Goal: Task Accomplishment & Management: Complete application form

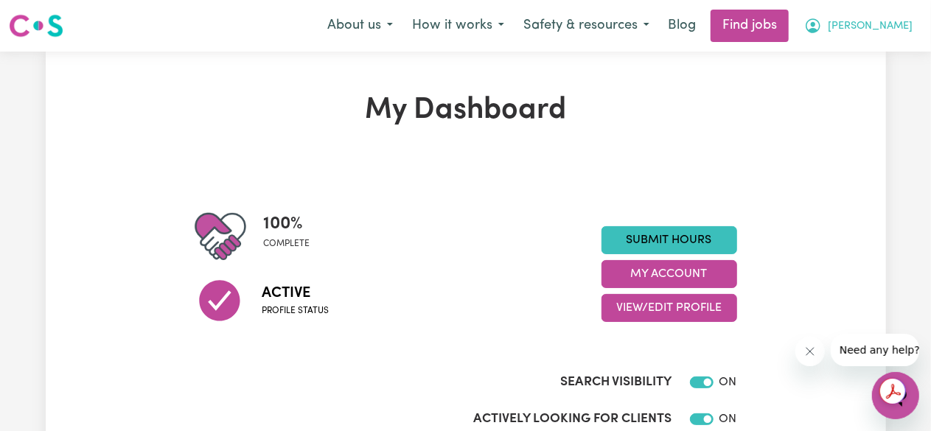
click at [822, 25] on icon "My Account" at bounding box center [813, 26] width 18 height 18
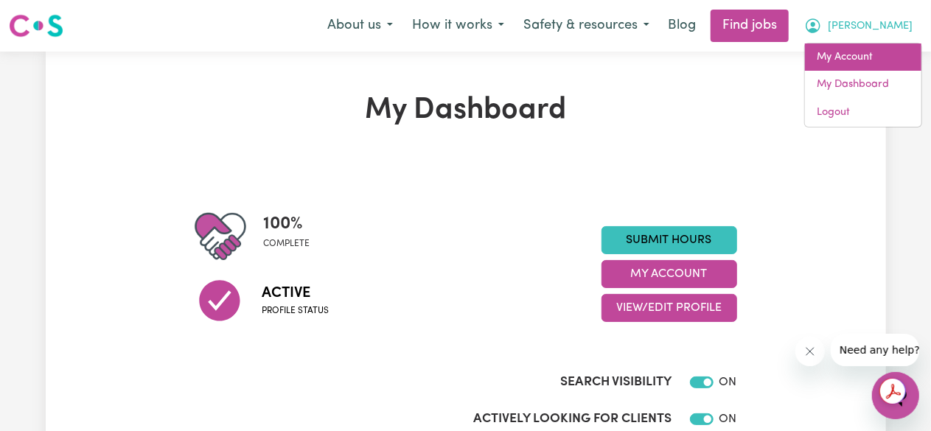
click at [874, 55] on link "My Account" at bounding box center [863, 57] width 116 height 28
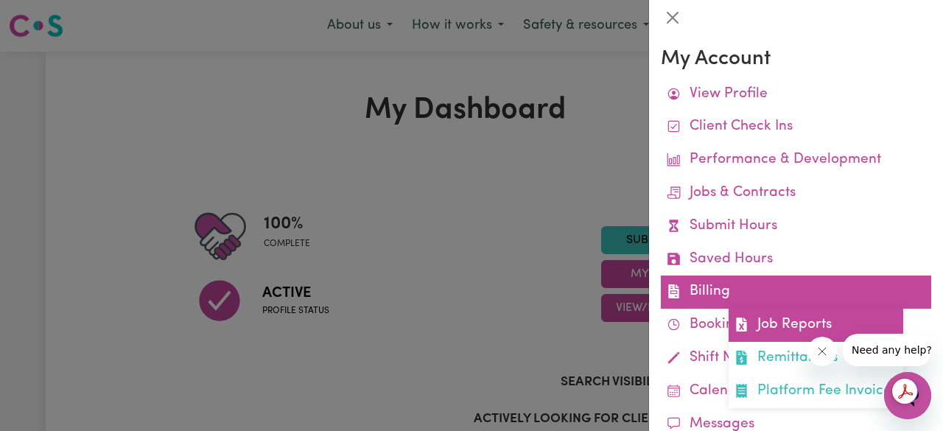
click at [786, 332] on link "Job Reports" at bounding box center [816, 325] width 175 height 33
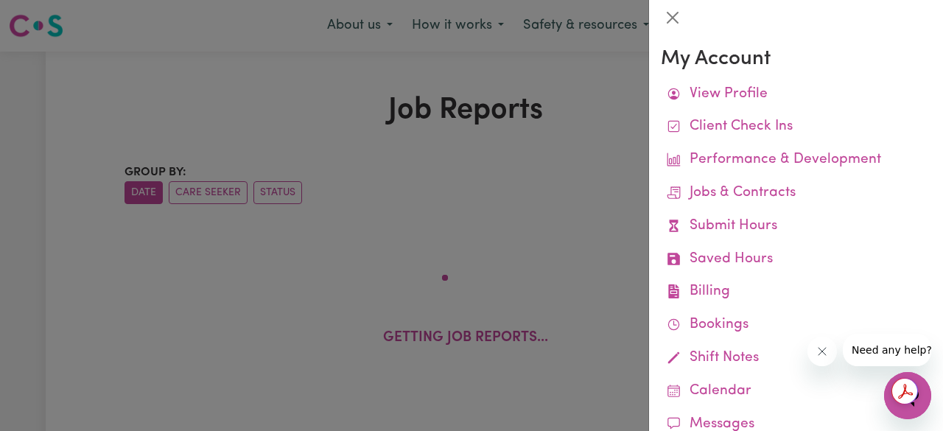
click at [405, 176] on div at bounding box center [471, 215] width 943 height 431
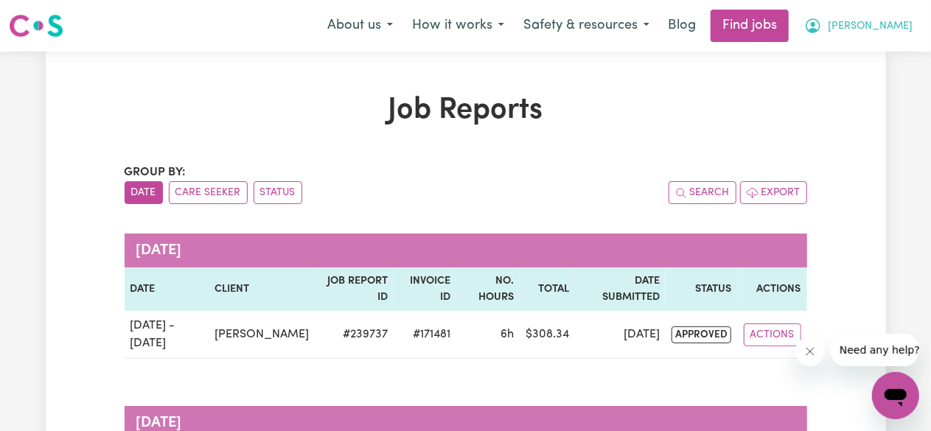
click at [822, 35] on icon "My Account" at bounding box center [813, 26] width 18 height 18
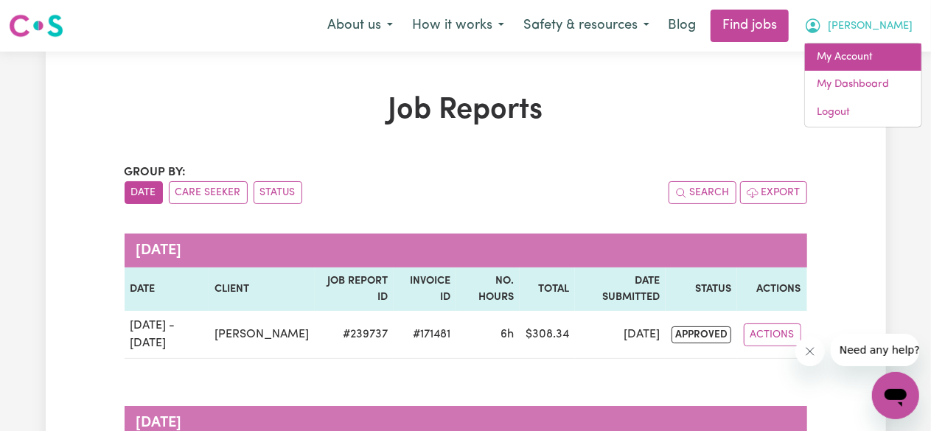
click at [855, 55] on link "My Account" at bounding box center [863, 57] width 116 height 28
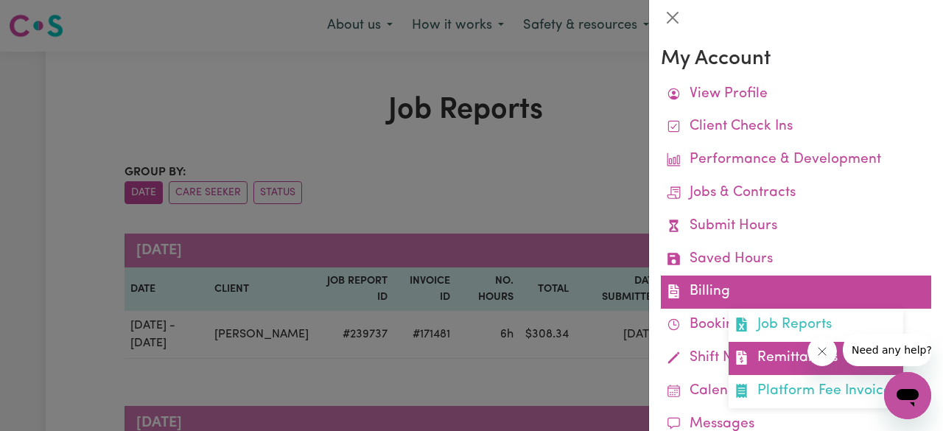
click at [772, 357] on link "Remittances" at bounding box center [816, 358] width 175 height 33
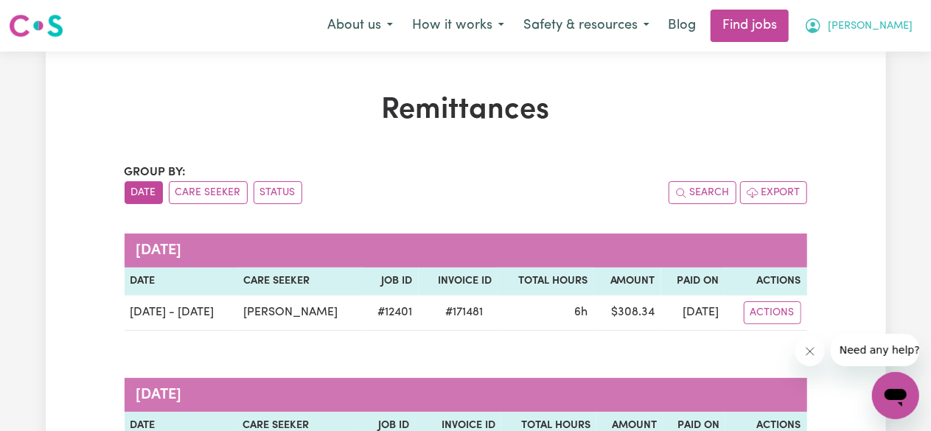
click at [894, 27] on span "[PERSON_NAME]" at bounding box center [870, 26] width 85 height 16
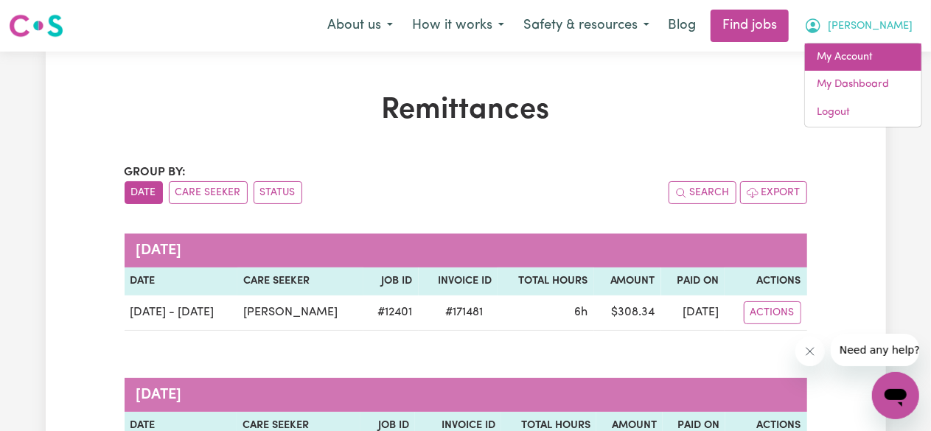
click at [866, 62] on link "My Account" at bounding box center [863, 57] width 116 height 28
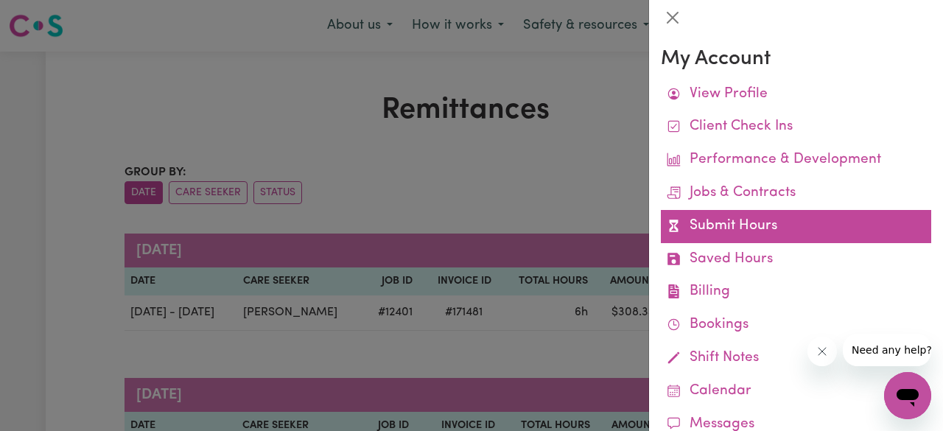
click at [747, 226] on link "Submit Hours" at bounding box center [796, 226] width 271 height 33
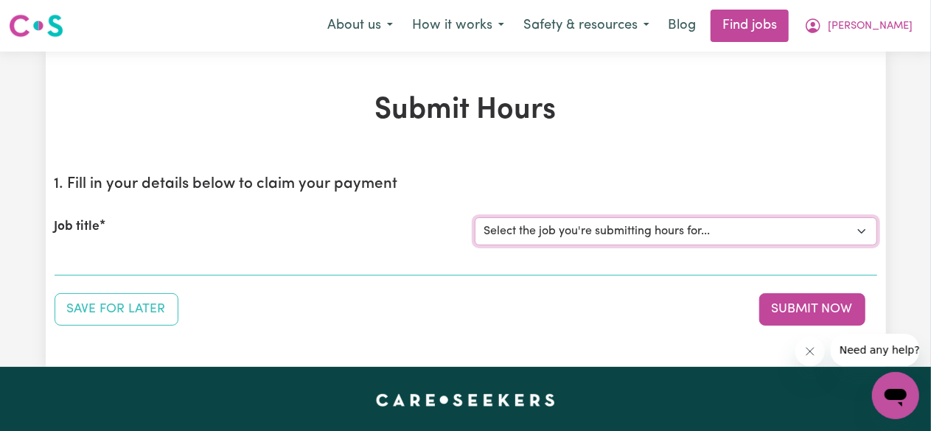
click at [664, 224] on select "Select the job you're submitting hours for... [[PERSON_NAME]] [DEMOGRAPHIC_DATA…" at bounding box center [676, 231] width 402 height 28
select select "12401"
click at [475, 217] on select "Select the job you're submitting hours for... [[PERSON_NAME]] [DEMOGRAPHIC_DATA…" at bounding box center [676, 231] width 402 height 28
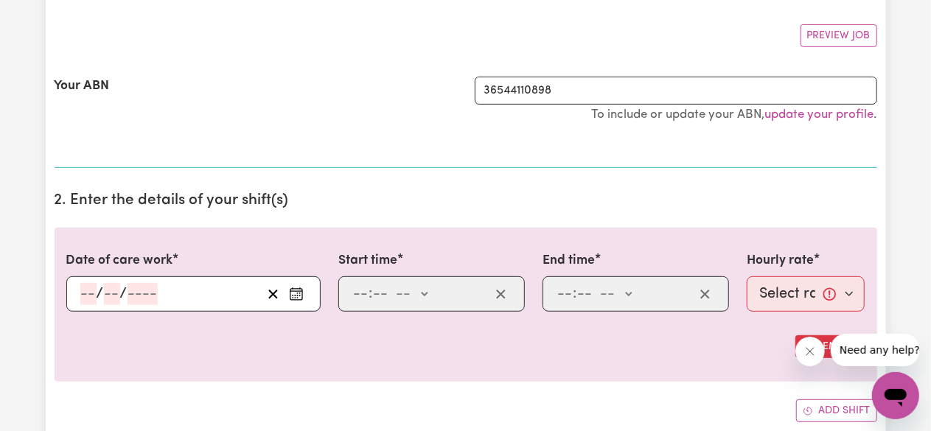
scroll to position [288, 0]
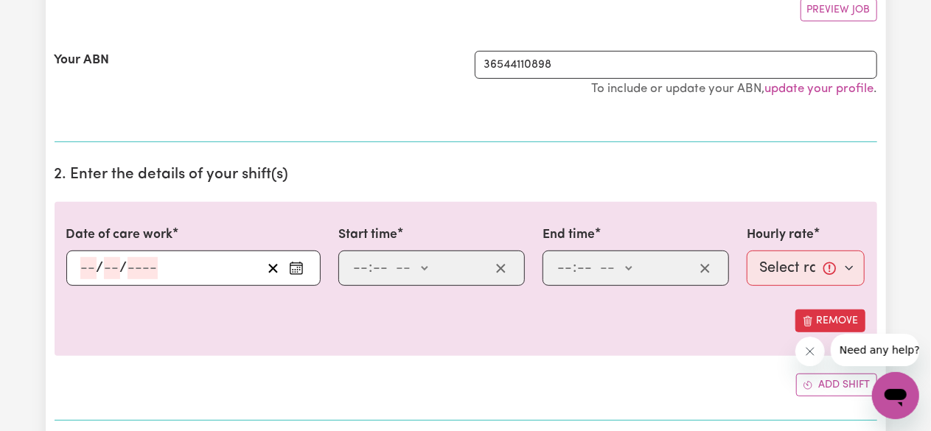
click at [298, 268] on icon "Enter the date of care work" at bounding box center [296, 268] width 15 height 15
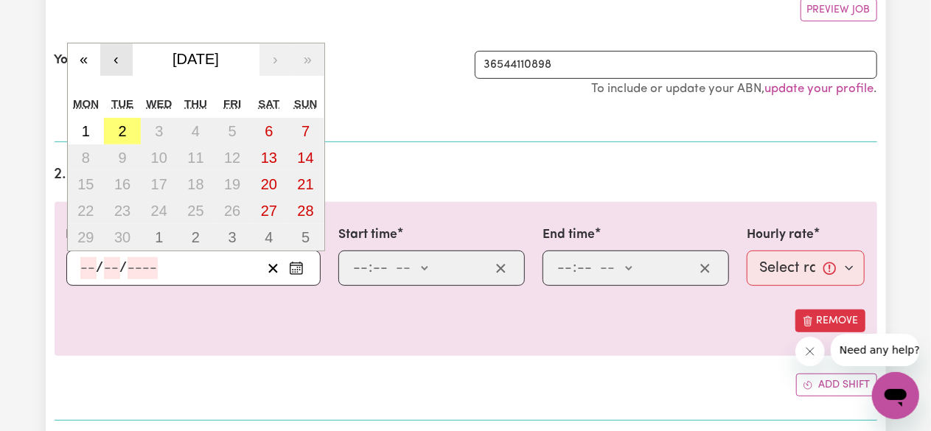
click at [109, 63] on button "‹" at bounding box center [116, 59] width 32 height 32
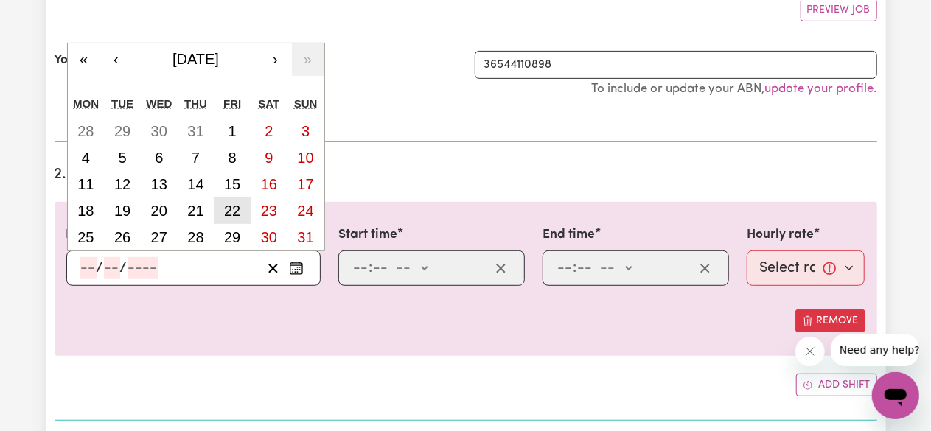
click at [236, 207] on abbr "22" at bounding box center [232, 211] width 16 height 16
type input "[DATE]"
type input "22"
type input "8"
type input "2025"
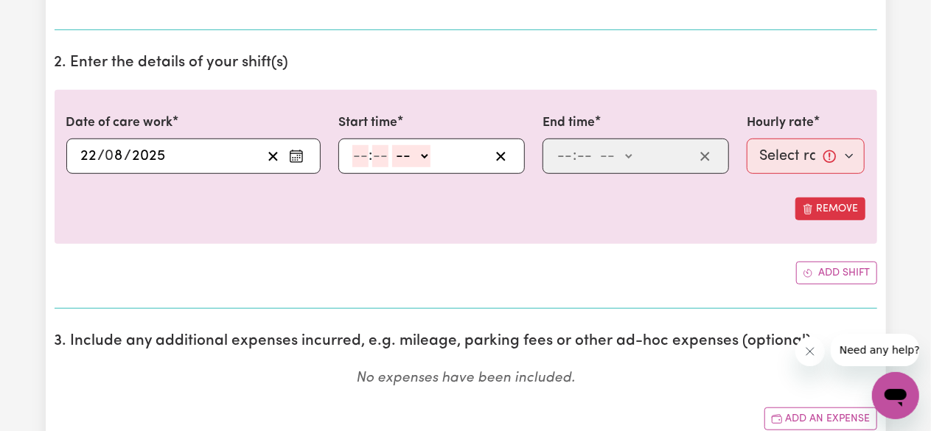
scroll to position [424, 0]
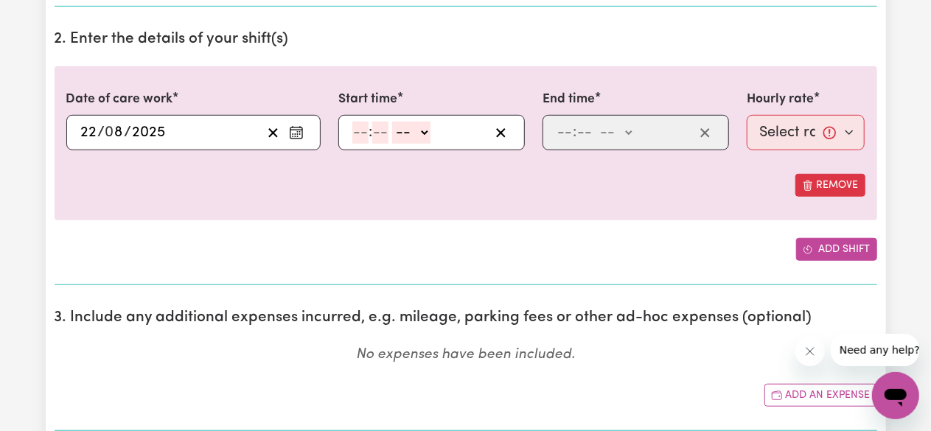
click at [826, 253] on button "Add shift" at bounding box center [836, 249] width 81 height 23
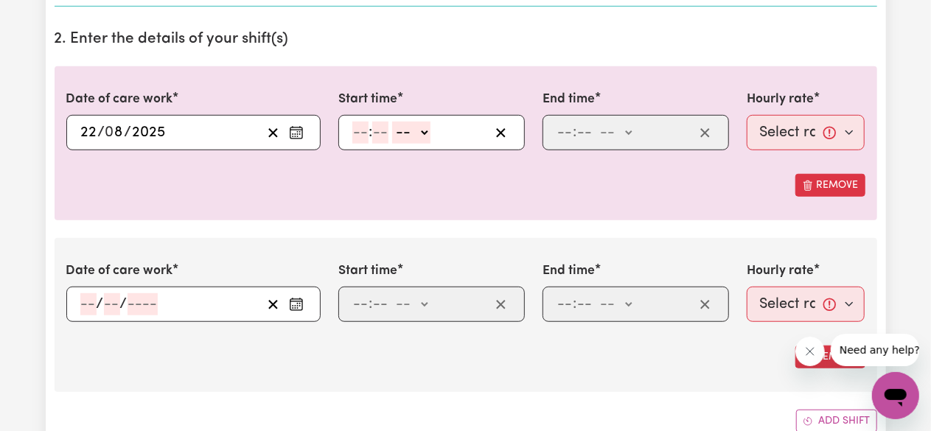
click at [289, 310] on button "Enter the date of care work" at bounding box center [297, 304] width 24 height 22
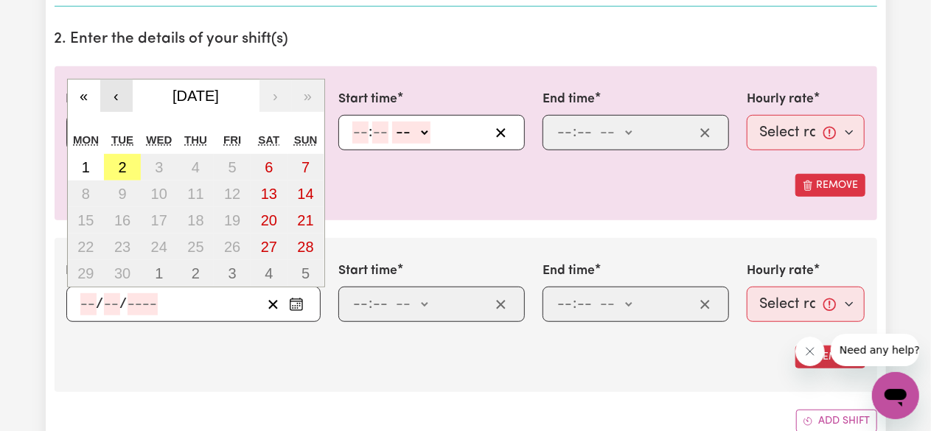
click at [111, 97] on button "‹" at bounding box center [116, 96] width 32 height 32
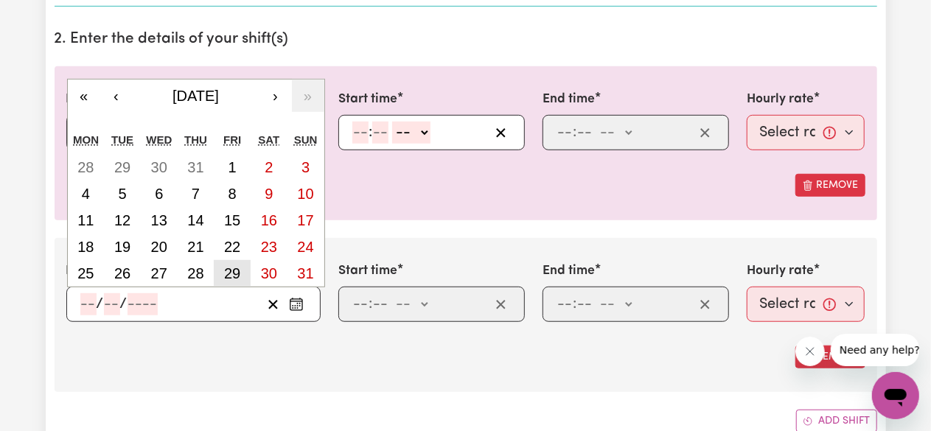
click at [237, 266] on abbr "29" at bounding box center [232, 273] width 16 height 16
type input "[DATE]"
type input "29"
type input "8"
type input "2025"
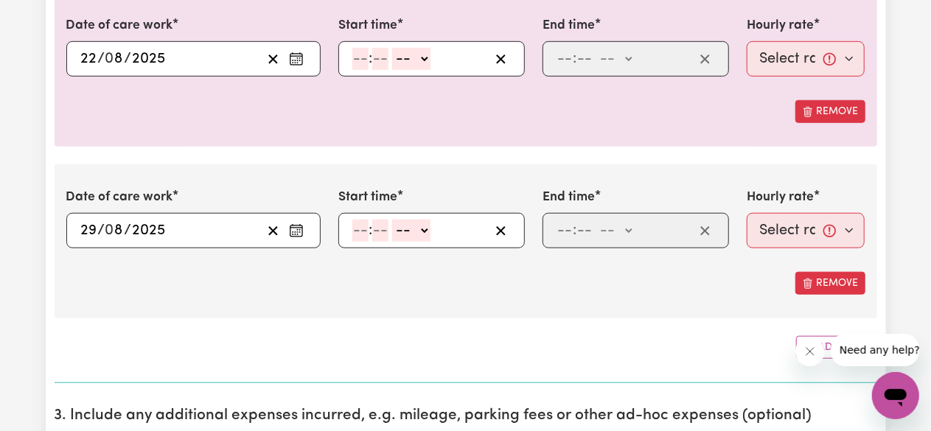
scroll to position [517, 0]
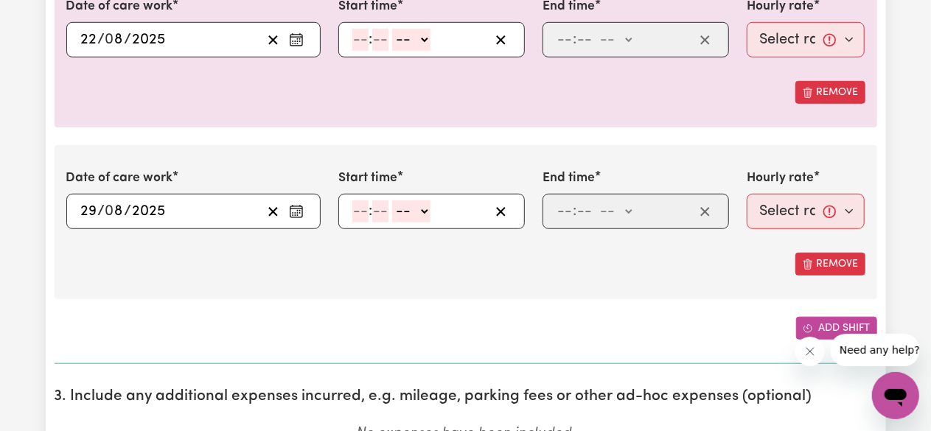
click at [829, 318] on button "Add shift" at bounding box center [836, 328] width 81 height 23
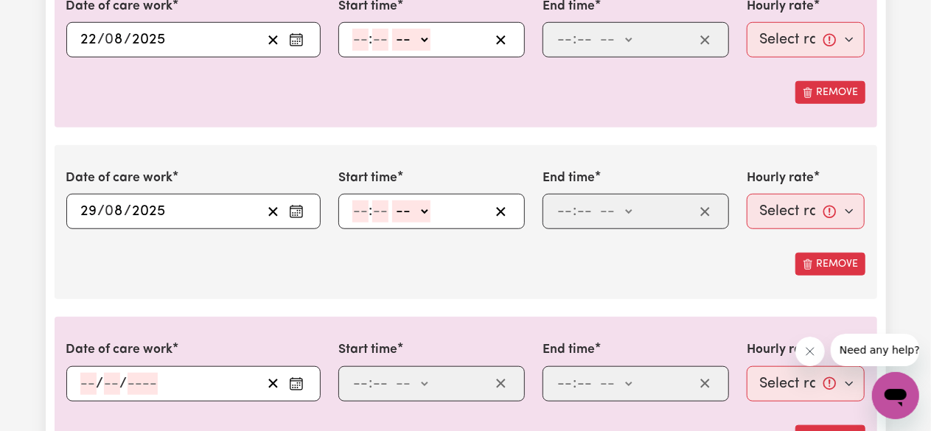
click at [299, 380] on icon "Enter the date of care work" at bounding box center [296, 384] width 15 height 15
click at [482, 291] on div "Date of care work [DATE] 29 / 0 8 / 2025 « ‹ [DATE] › » Mon Tue Wed Thu Fri Sat…" at bounding box center [466, 222] width 823 height 154
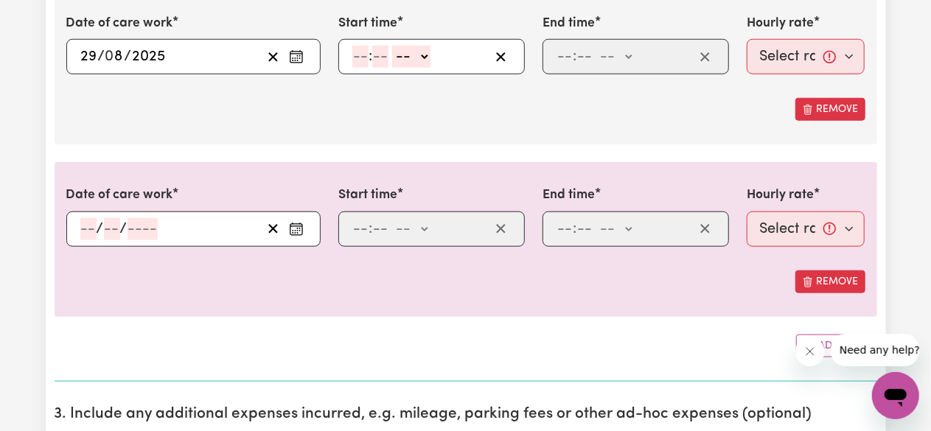
scroll to position [689, 0]
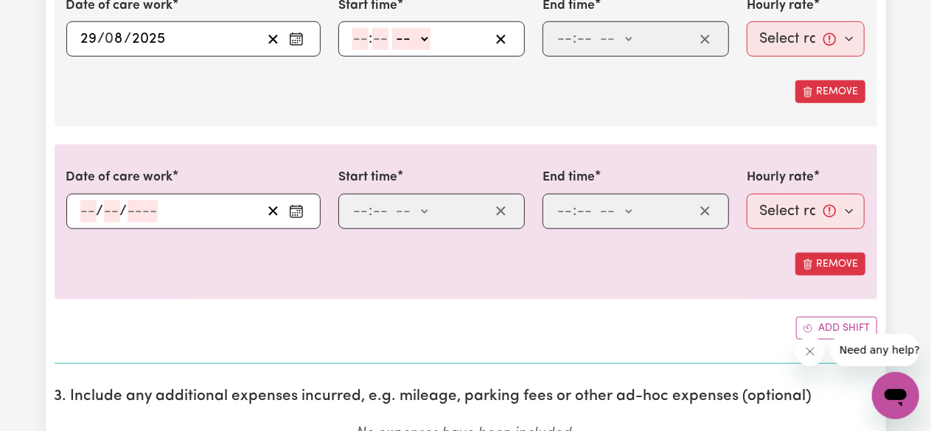
click at [827, 273] on div "Date of care work / / « ‹ [DATE] › » Mon Tue Wed Thu Fri Sat Sun 1 2 3 4 5 6 7 …" at bounding box center [466, 221] width 823 height 154
click at [824, 265] on button "Remove" at bounding box center [830, 264] width 70 height 23
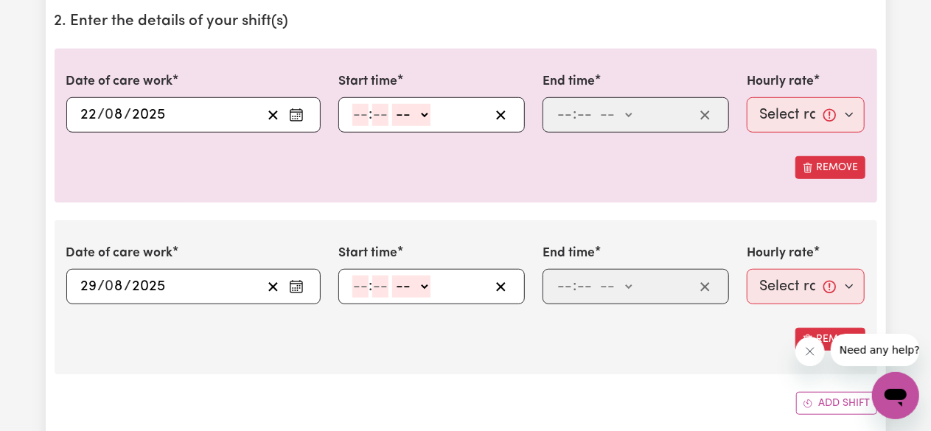
scroll to position [439, 0]
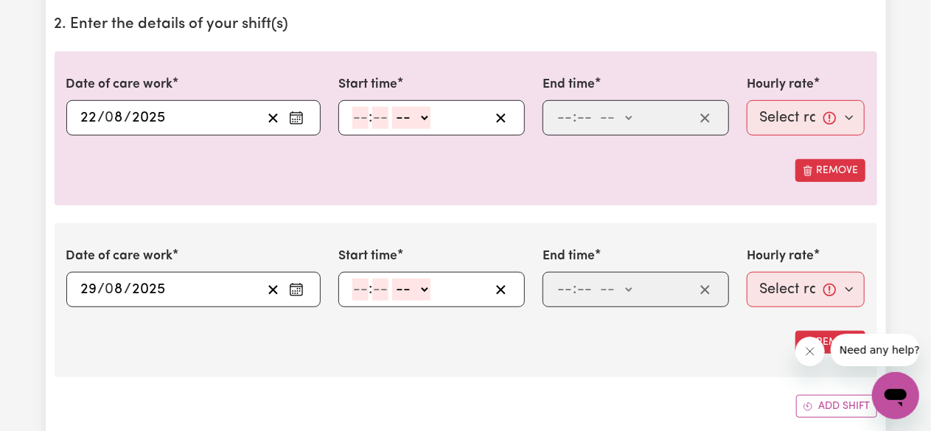
click at [357, 113] on input "number" at bounding box center [360, 118] width 16 height 22
type input "9"
type input "00"
click at [416, 118] on select "-- am pm" at bounding box center [409, 118] width 38 height 22
select select "am"
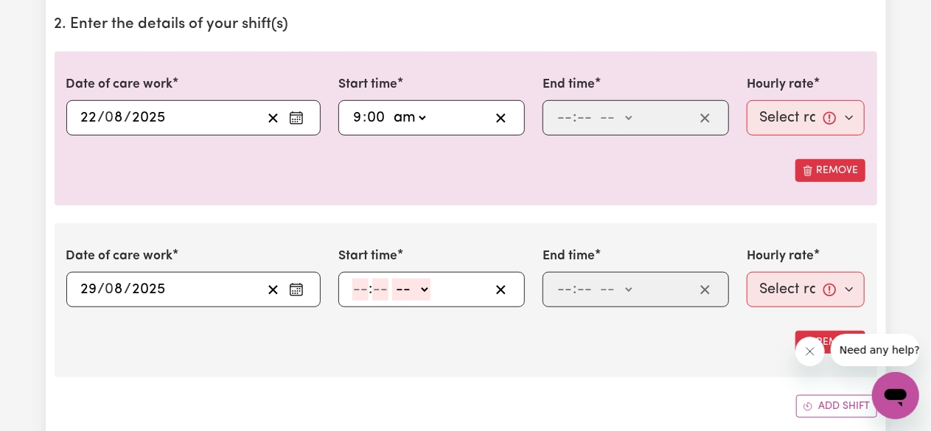
click at [390, 107] on select "-- am pm" at bounding box center [409, 118] width 38 height 22
type input "09:00"
type input "0"
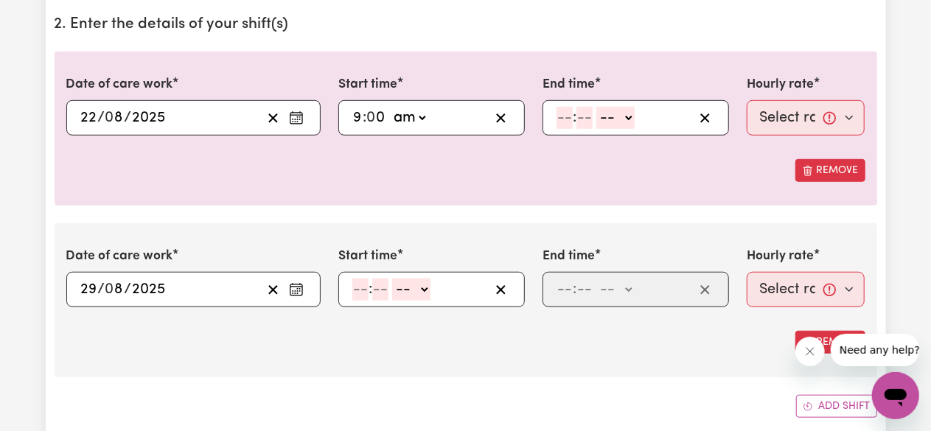
click at [568, 119] on input "number" at bounding box center [565, 118] width 16 height 22
type input "12"
type input "00"
drag, startPoint x: 629, startPoint y: 113, endPoint x: 615, endPoint y: 175, distance: 63.5
click at [615, 175] on div "Date of care work [DATE] 22 / 0 8 / 2025 « ‹ [DATE] › » Mon Tue Wed Thu Fri Sat…" at bounding box center [466, 129] width 823 height 154
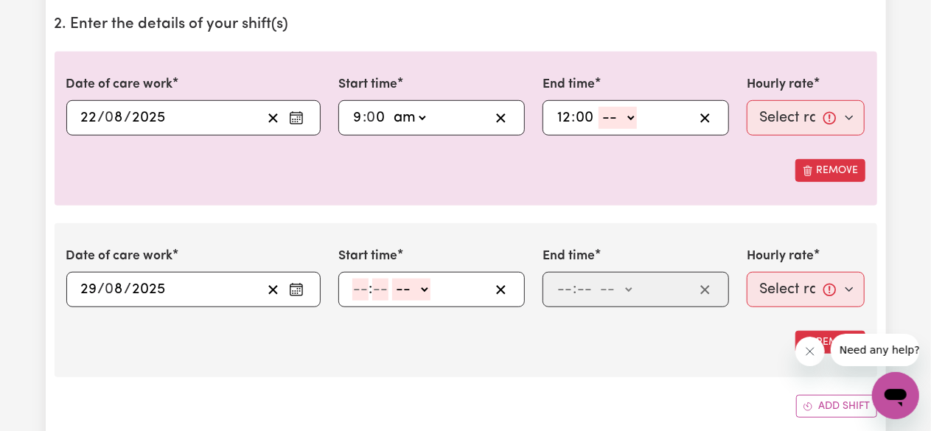
select select "pm"
click at [599, 107] on select "-- am pm" at bounding box center [618, 118] width 38 height 22
type input "12:00"
type input "0"
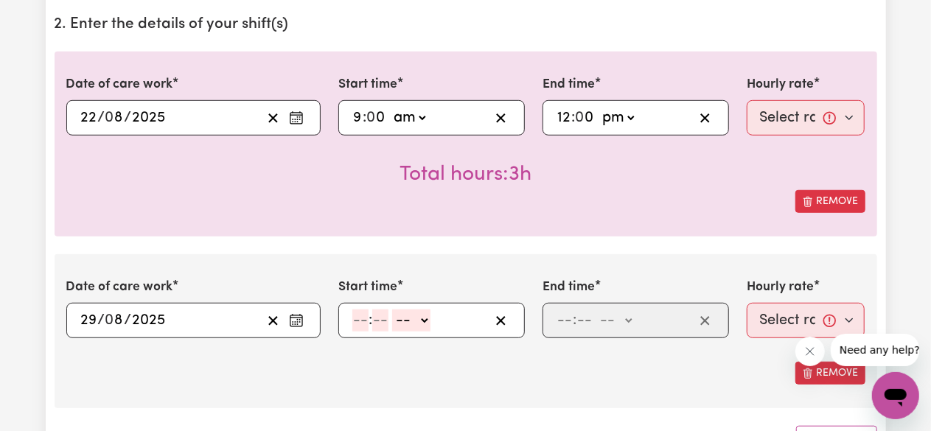
click at [358, 325] on input "number" at bounding box center [360, 321] width 16 height 22
type input "9"
type input "00"
click at [412, 325] on select "-- am pm" at bounding box center [409, 321] width 38 height 22
select select "am"
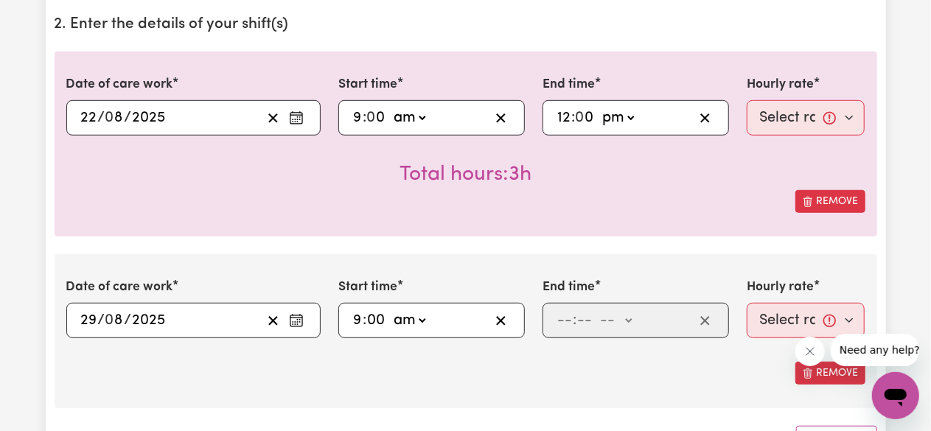
click at [390, 310] on select "-- am pm" at bounding box center [409, 321] width 38 height 22
type input "09:00"
type input "0"
click at [558, 318] on input "number" at bounding box center [565, 321] width 16 height 22
type input "12"
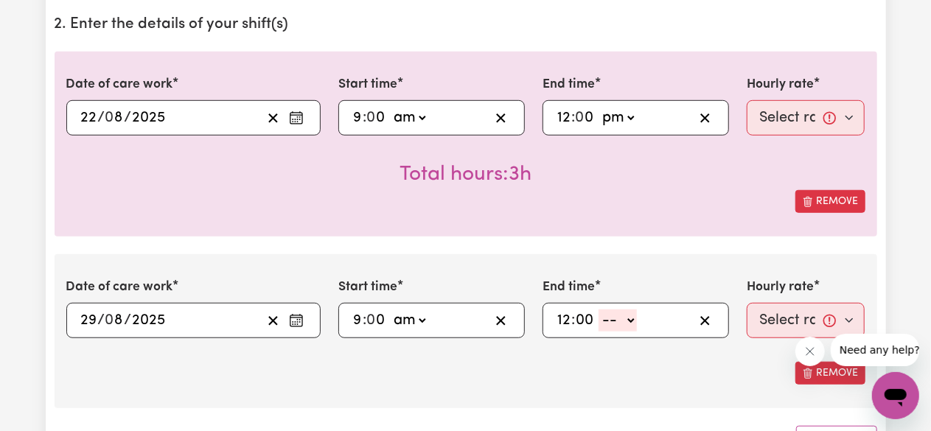
type input "00"
drag, startPoint x: 627, startPoint y: 321, endPoint x: 618, endPoint y: 376, distance: 56.0
click at [618, 376] on div "Date of care work [DATE] 29 / 0 8 / 2025 « ‹ [DATE] › » Mon Tue Wed Thu Fri Sat…" at bounding box center [466, 331] width 823 height 154
select select "pm"
click at [599, 310] on select "-- am pm" at bounding box center [618, 321] width 38 height 22
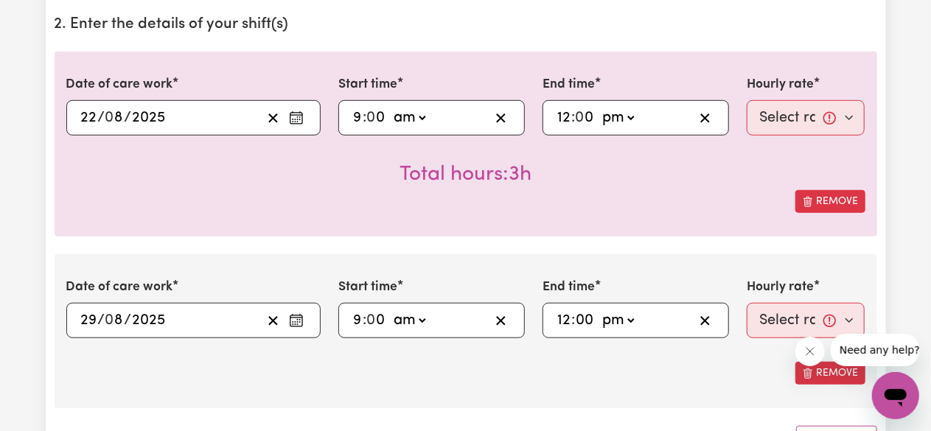
type input "12:00"
type input "0"
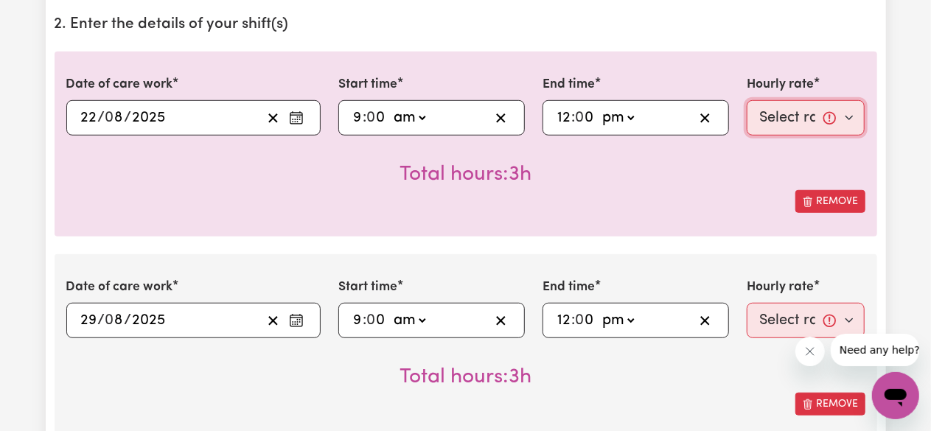
click at [790, 119] on select "Select rate... $41.00 (Weekday) $15.00 (Overnight)" at bounding box center [806, 117] width 119 height 35
select select "41-Weekday"
click at [747, 100] on select "Select rate... $41.00 (Weekday) $15.00 (Overnight)" at bounding box center [806, 117] width 119 height 35
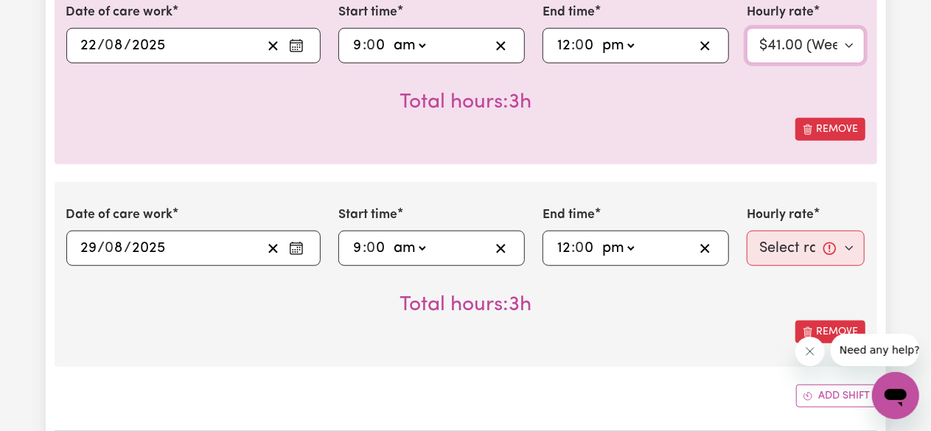
scroll to position [515, 0]
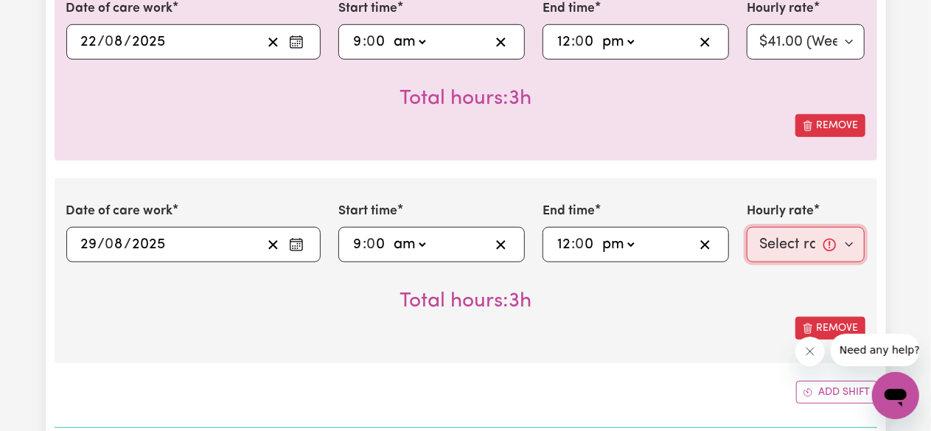
click at [780, 240] on select "Select rate... $41.00 (Weekday) $15.00 (Overnight)" at bounding box center [806, 244] width 119 height 35
select select "41-Weekday"
click at [747, 227] on select "Select rate... $41.00 (Weekday) $15.00 (Overnight)" at bounding box center [806, 244] width 119 height 35
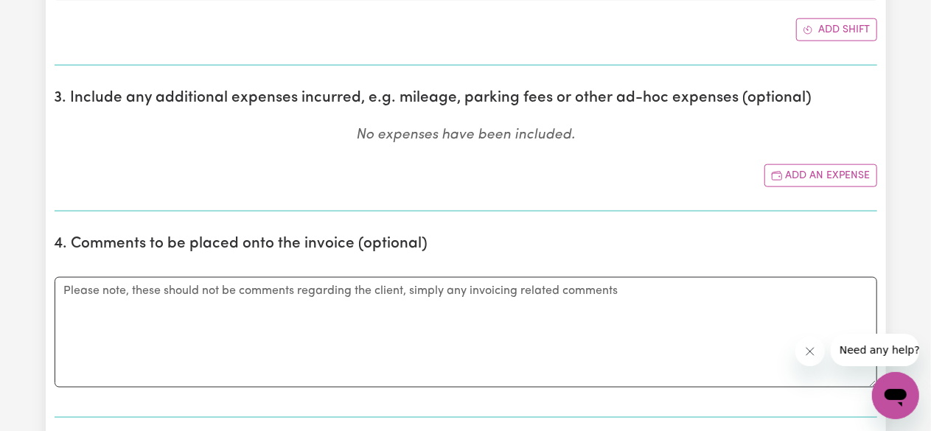
scroll to position [878, 0]
click at [838, 175] on button "Add an expense" at bounding box center [820, 175] width 113 height 23
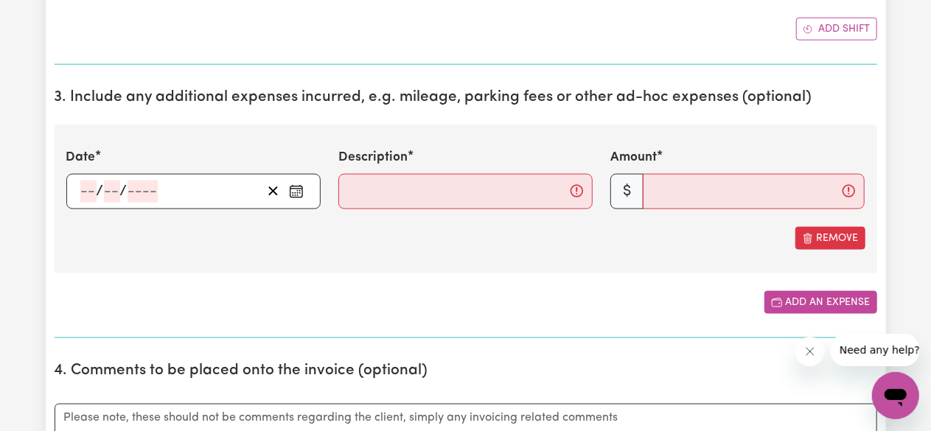
click at [792, 293] on button "Add an expense" at bounding box center [820, 302] width 113 height 23
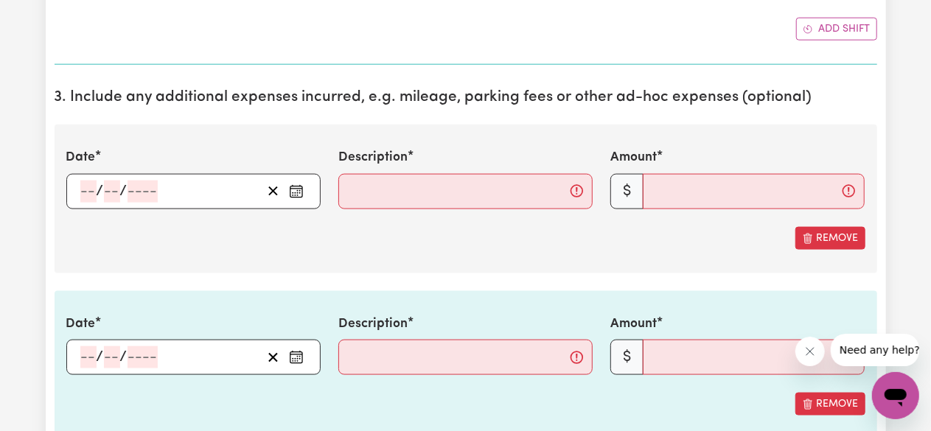
click at [299, 189] on icon "Enter the date of expense" at bounding box center [296, 191] width 15 height 15
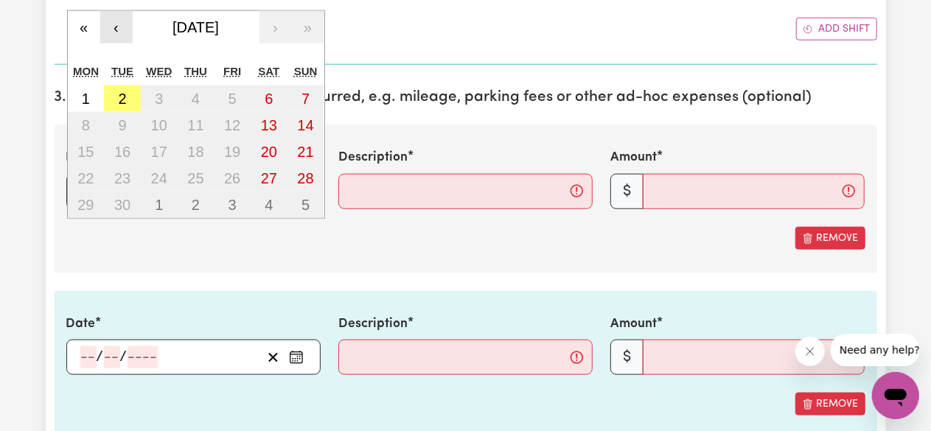
click at [123, 26] on button "‹" at bounding box center [116, 27] width 32 height 32
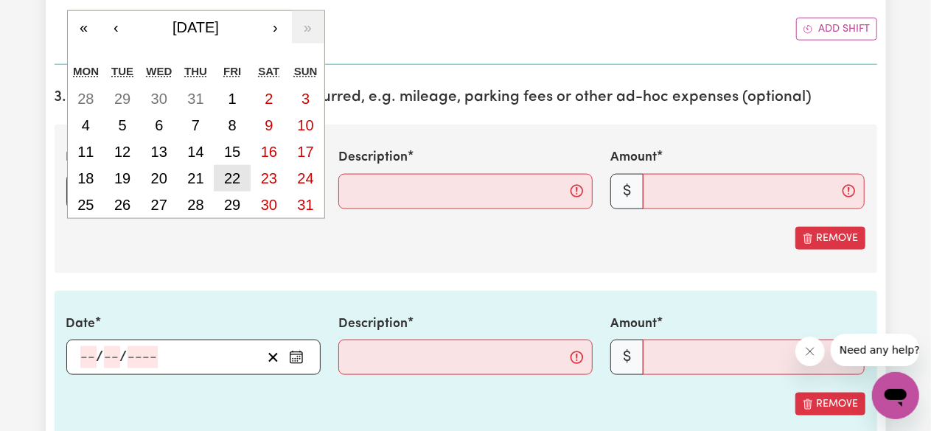
click at [236, 170] on abbr "22" at bounding box center [232, 178] width 16 height 16
type input "[DATE]"
type input "22"
type input "8"
type input "2025"
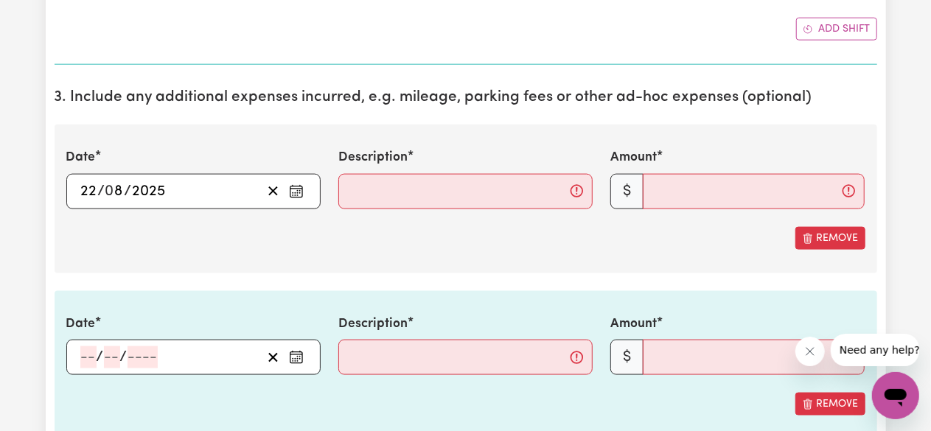
click at [236, 169] on div "Date [DATE] 22 / 0 8 / 2025 « ‹ [DATE] › » Mon Tue Wed Thu Fri Sat Sun 28 29 30…" at bounding box center [193, 178] width 254 height 60
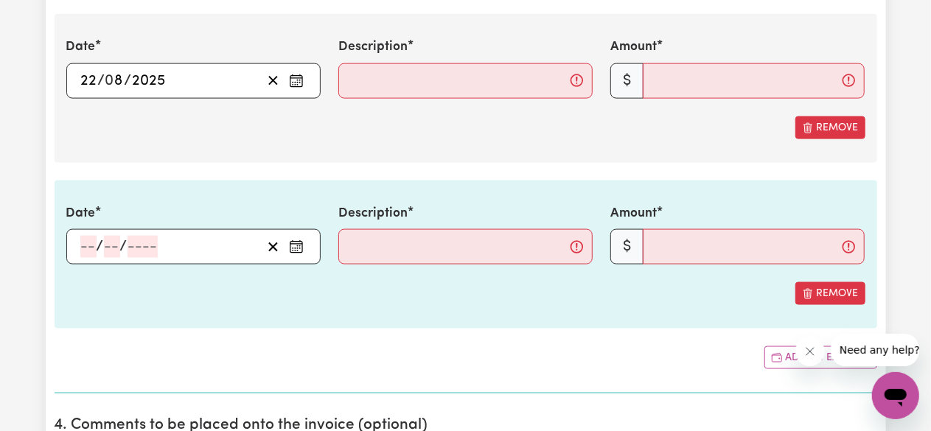
scroll to position [991, 0]
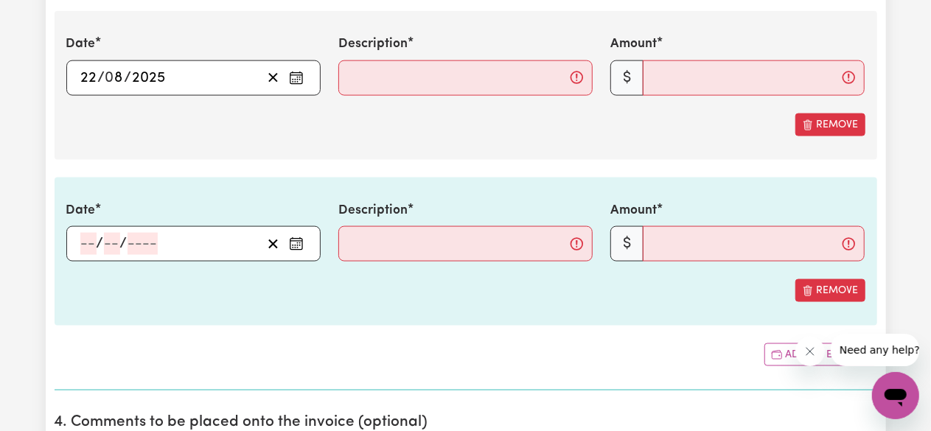
click at [304, 237] on button "Enter the date of expense" at bounding box center [297, 244] width 24 height 22
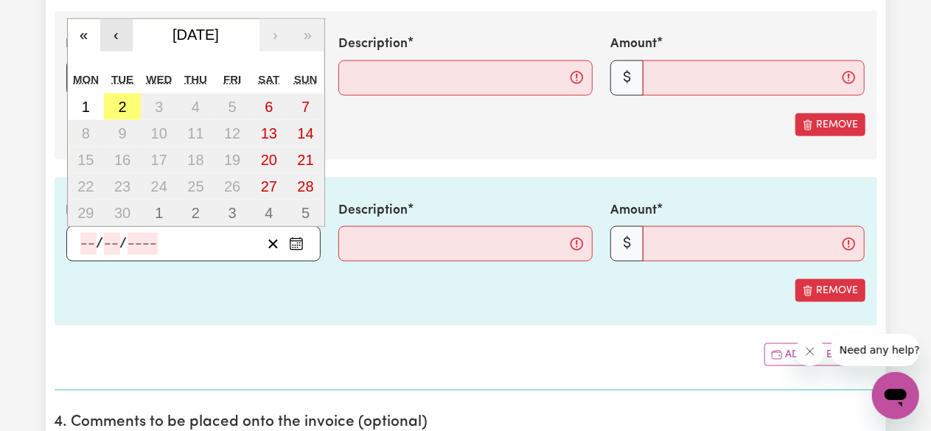
click at [116, 31] on button "‹" at bounding box center [116, 35] width 32 height 32
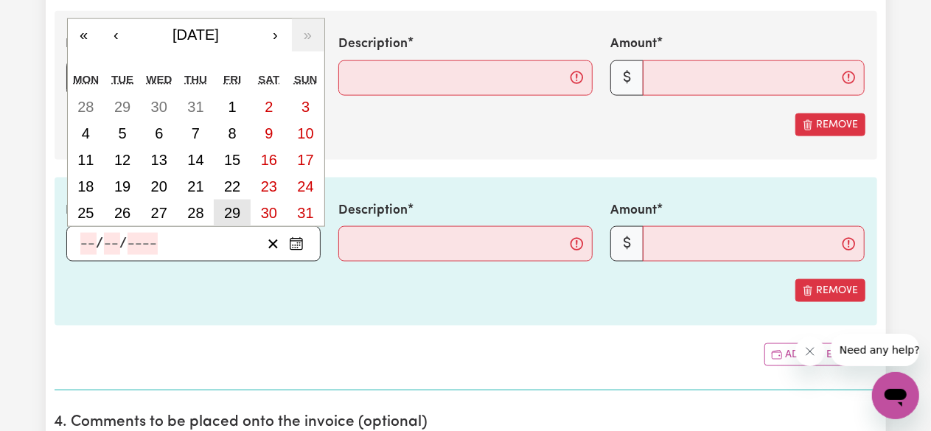
click at [238, 200] on button "29" at bounding box center [232, 213] width 37 height 27
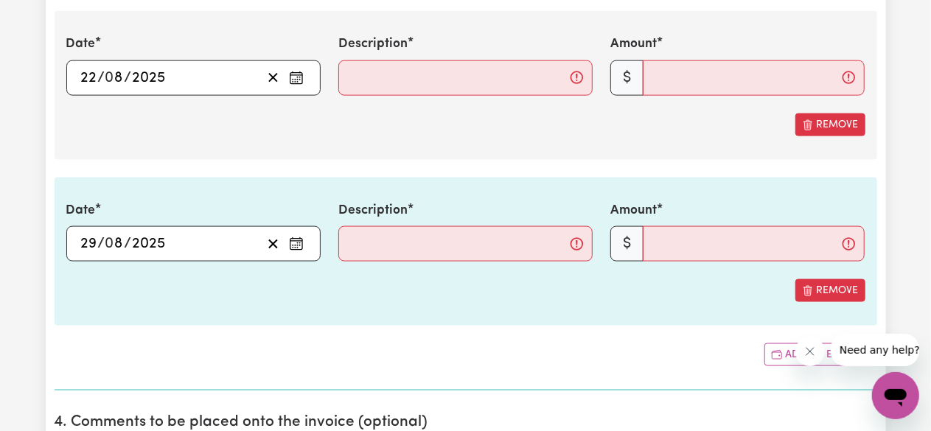
type input "[DATE]"
type input "29"
type input "8"
type input "2025"
click at [364, 74] on input "Description" at bounding box center [465, 77] width 254 height 35
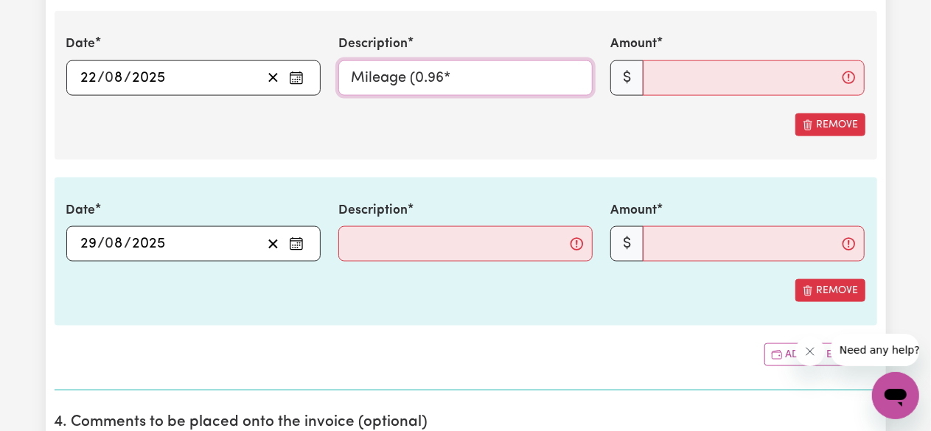
drag, startPoint x: 492, startPoint y: 83, endPoint x: 314, endPoint y: 62, distance: 179.7
click at [314, 62] on div "Date [DATE] 22 / 0 8 / 2025 « ‹ [DATE] › » Mon Tue Wed Thu Fri Sat Sun 28 29 30…" at bounding box center [465, 65] width 817 height 60
type input "Mileage (0.96*"
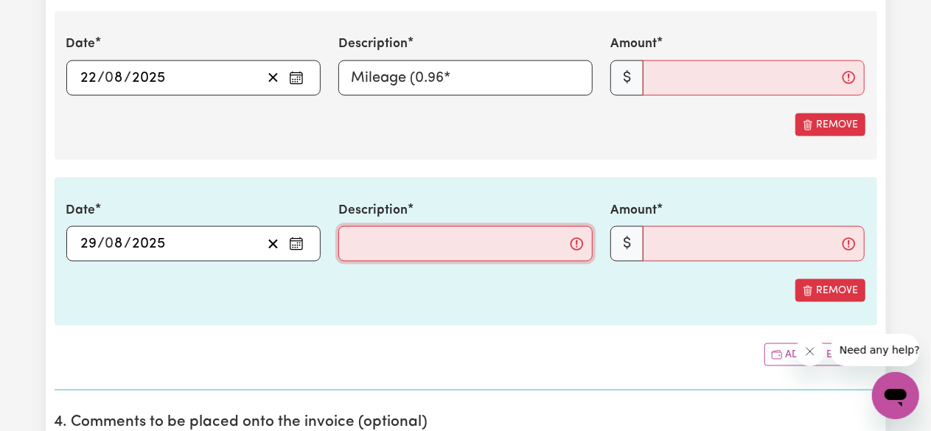
click at [408, 248] on input "Description" at bounding box center [465, 243] width 254 height 35
paste input "Mileage (0.96*"
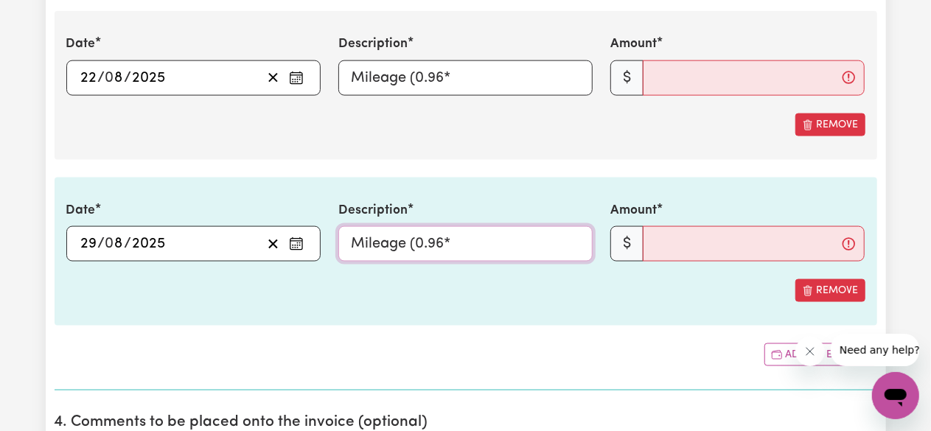
type input "Mileage (0.96*"
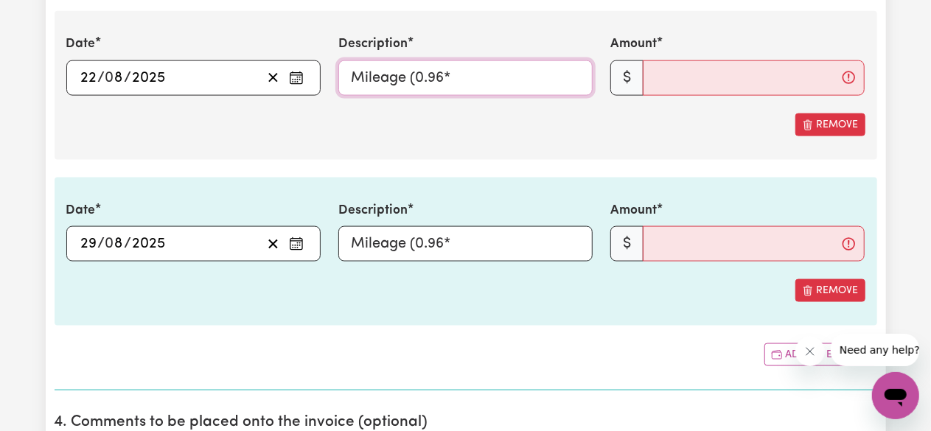
click at [497, 83] on input "Mileage (0.96*" at bounding box center [465, 77] width 254 height 35
type input "Mileage (0.96*53)"
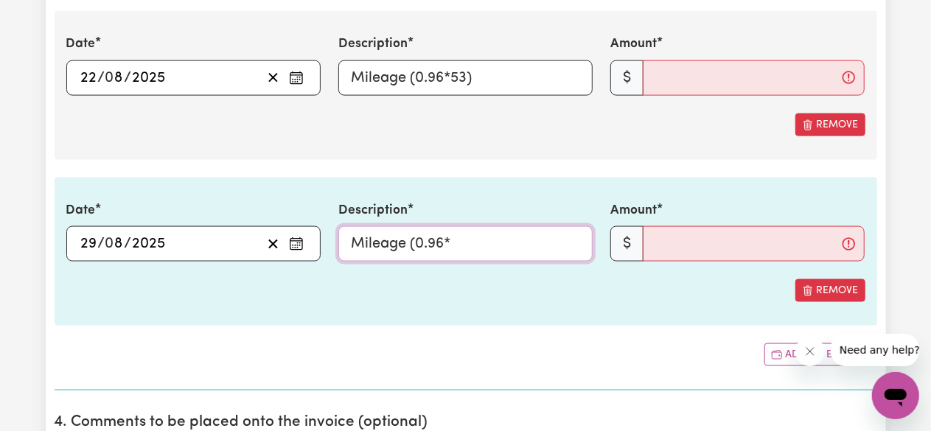
click at [500, 238] on input "Mileage (0.96*" at bounding box center [465, 243] width 254 height 35
type input "Mileage (0.96*43)"
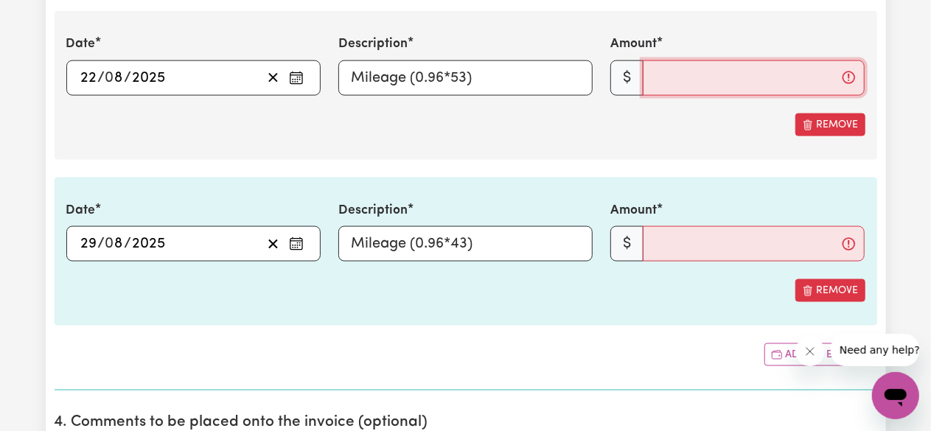
click at [687, 70] on input "Amount" at bounding box center [754, 77] width 222 height 35
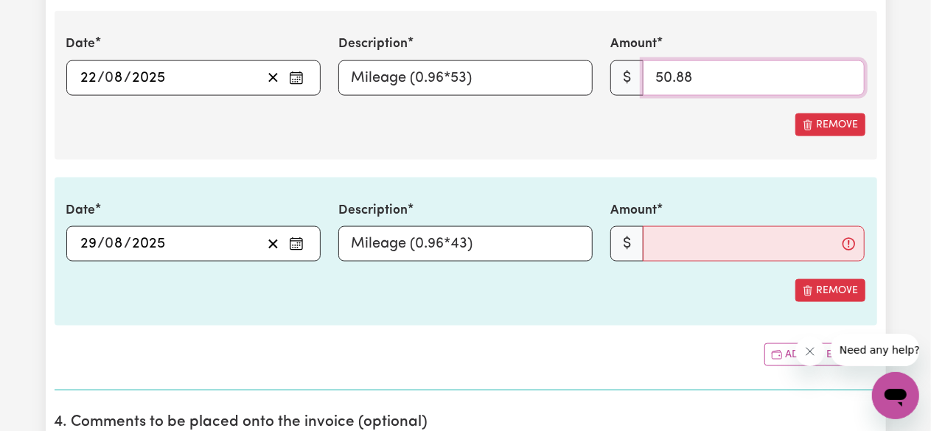
type input "50.88"
click at [709, 142] on div "Date [DATE] 22 / 0 8 / 2025 « ‹ [DATE] › » Mon Tue Wed Thu Fri Sat Sun 28 29 30…" at bounding box center [466, 85] width 823 height 148
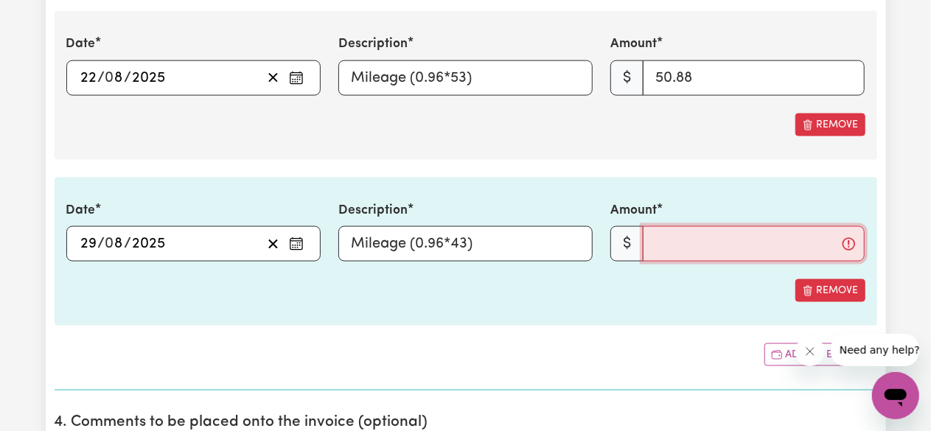
click at [694, 244] on input "Amount" at bounding box center [754, 243] width 222 height 35
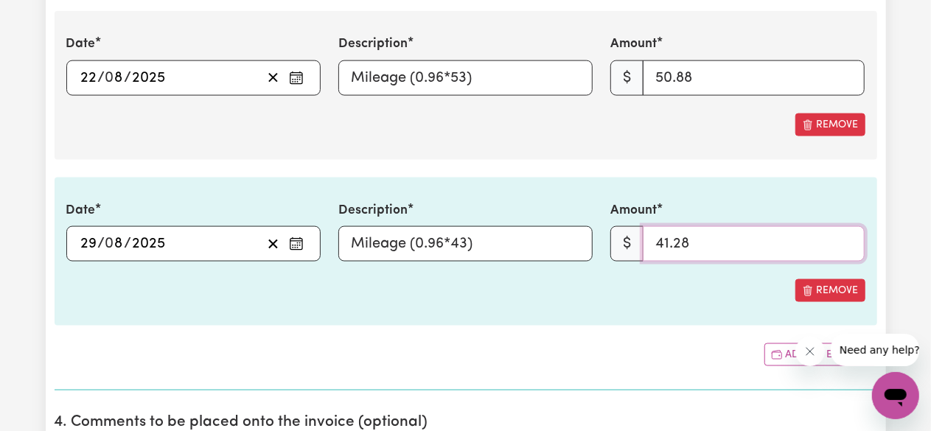
type input "41.28"
click at [669, 324] on section "3. Include any additional expenses incurred, e.g. mileage, parking fees or othe…" at bounding box center [466, 177] width 823 height 428
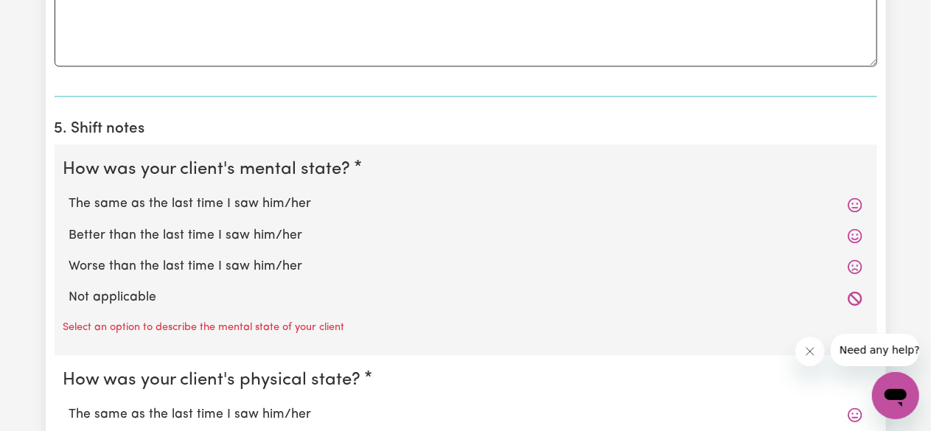
scroll to position [1490, 0]
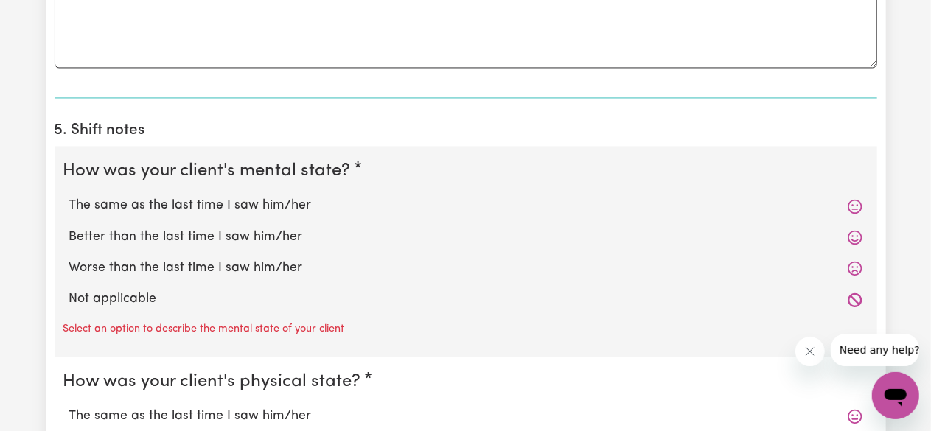
click at [633, 290] on label "Not applicable" at bounding box center [465, 299] width 793 height 19
click at [69, 289] on input "Not applicable" at bounding box center [69, 289] width 1 height 1
radio input "true"
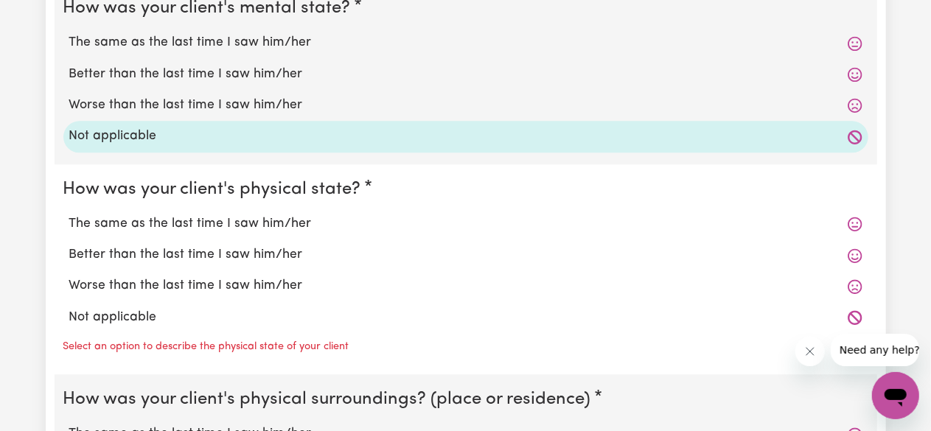
scroll to position [1654, 0]
click at [534, 324] on div "Not applicable" at bounding box center [465, 316] width 805 height 31
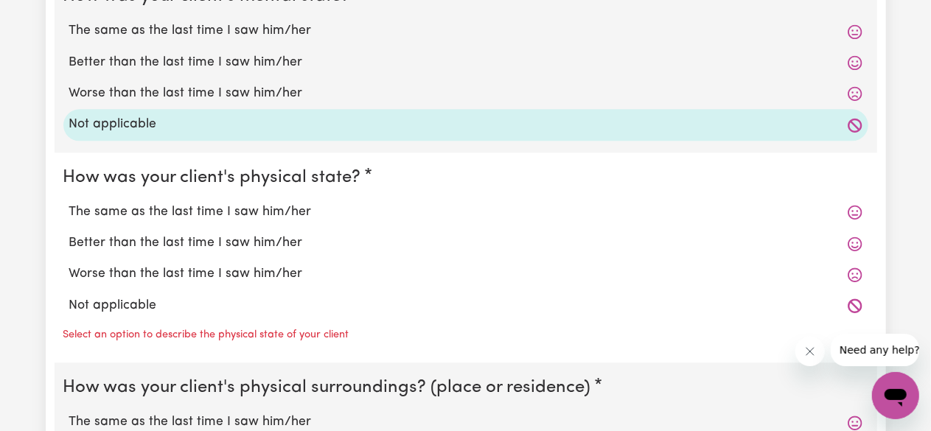
scroll to position [1669, 0]
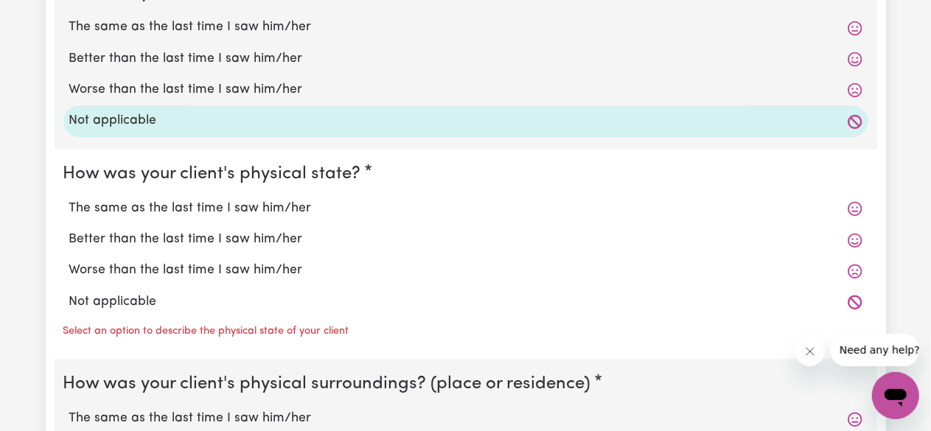
click at [170, 293] on label "Not applicable" at bounding box center [465, 302] width 793 height 19
click at [69, 293] on input "Not applicable" at bounding box center [69, 292] width 1 height 1
radio input "true"
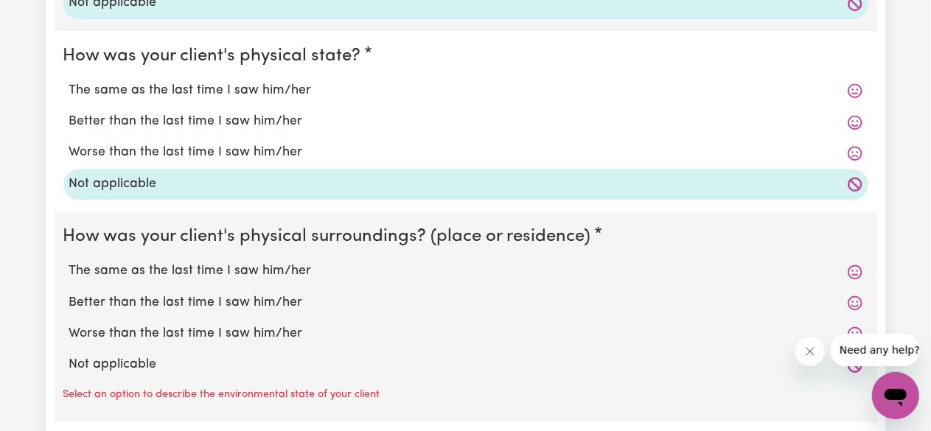
scroll to position [1788, 0]
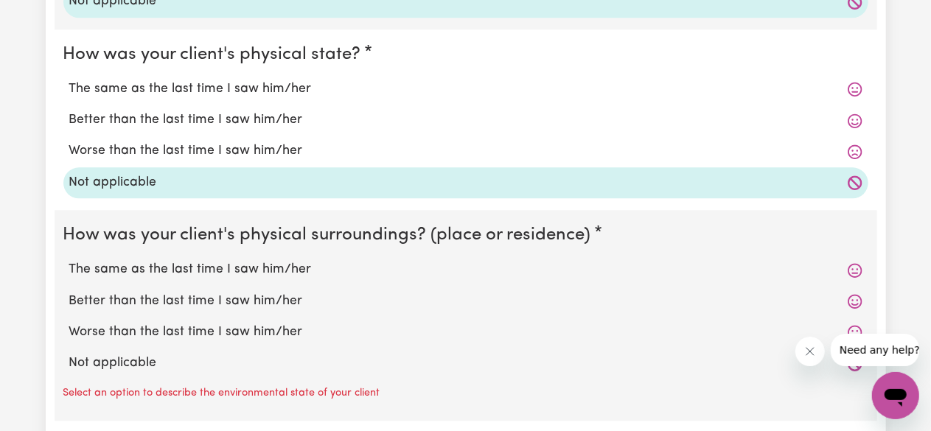
click at [137, 359] on label "Not applicable" at bounding box center [465, 363] width 793 height 19
click at [69, 354] on input "Not applicable" at bounding box center [69, 353] width 1 height 1
radio input "true"
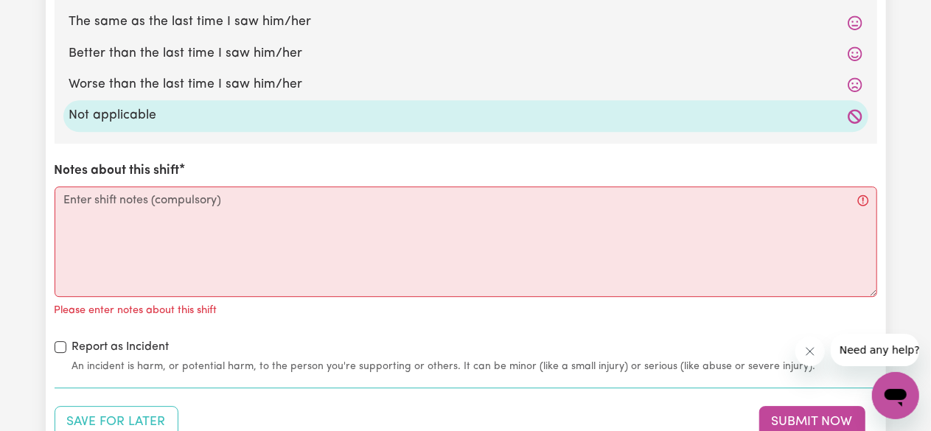
scroll to position [2037, 0]
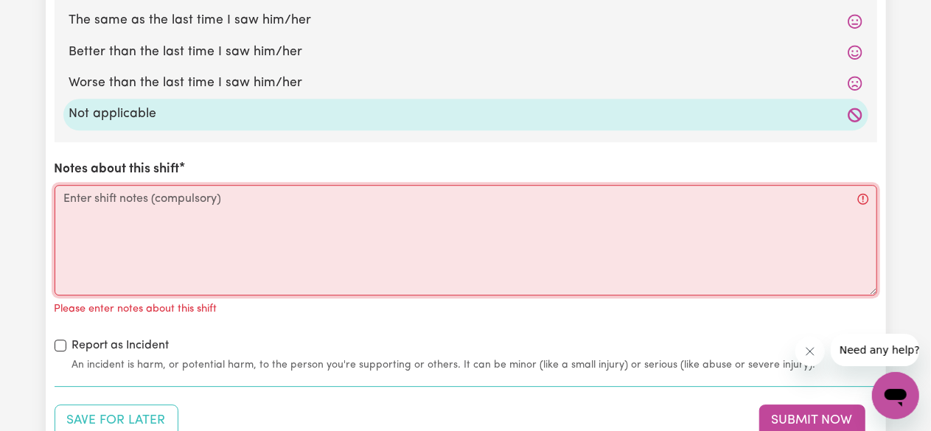
click at [128, 226] on textarea "Notes about this shift" at bounding box center [466, 240] width 823 height 111
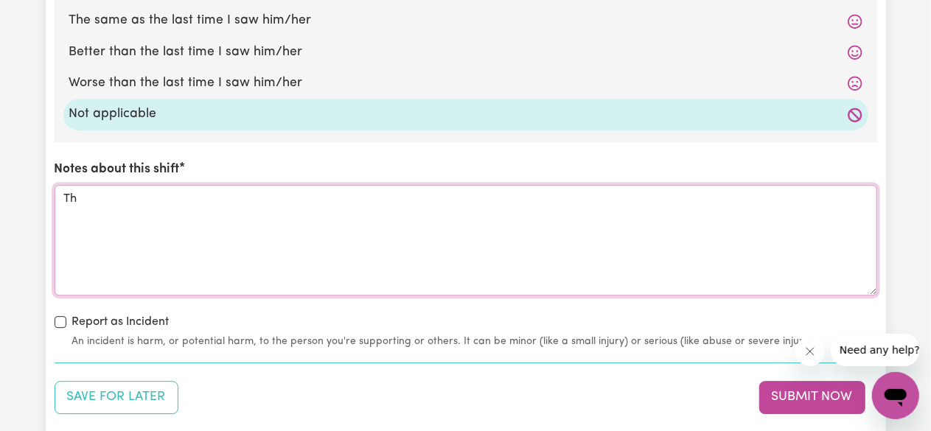
type textarea "T"
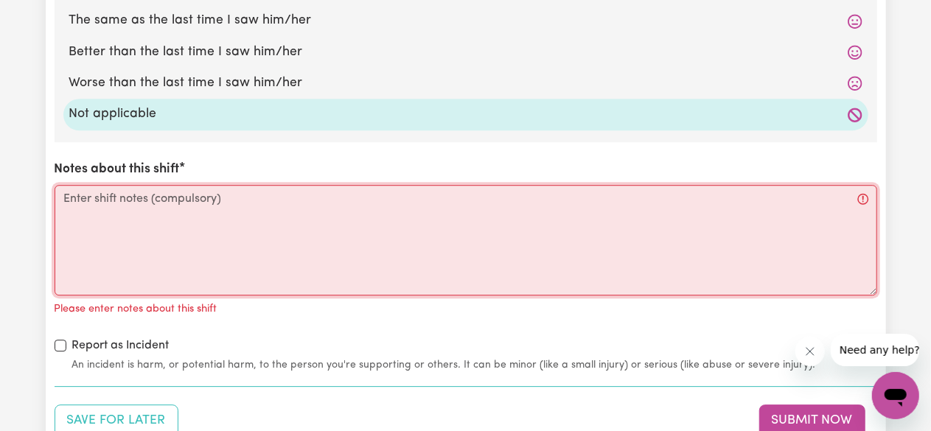
type textarea "A"
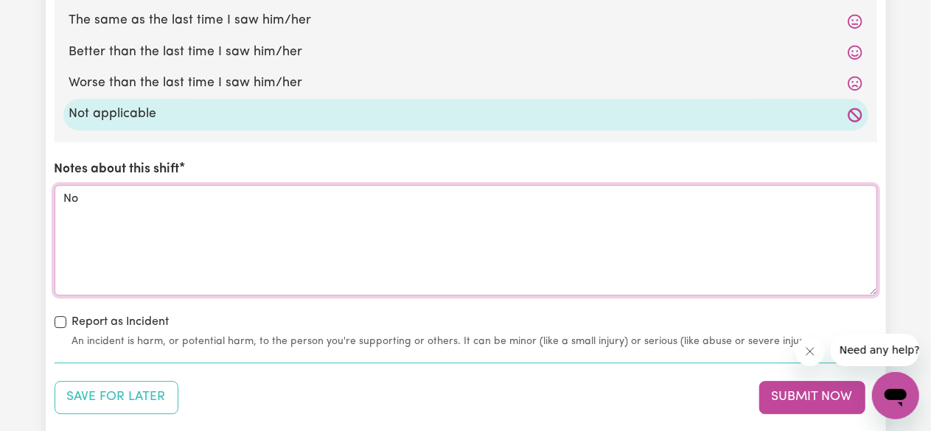
type textarea "N"
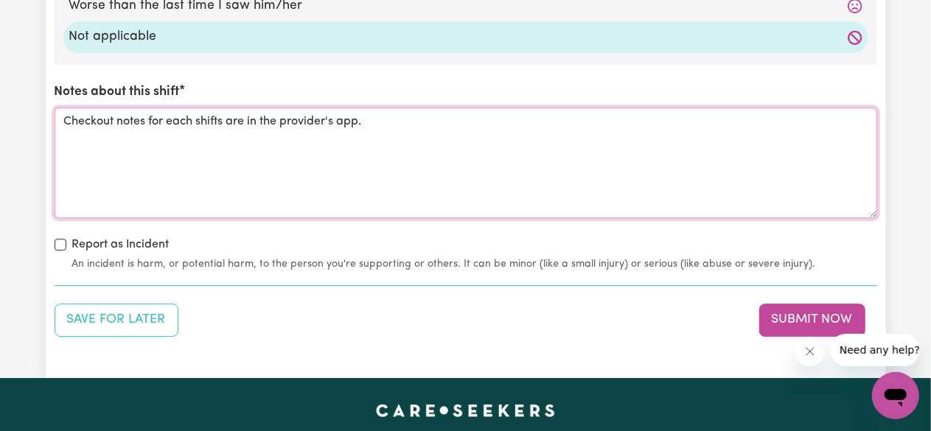
scroll to position [2116, 0]
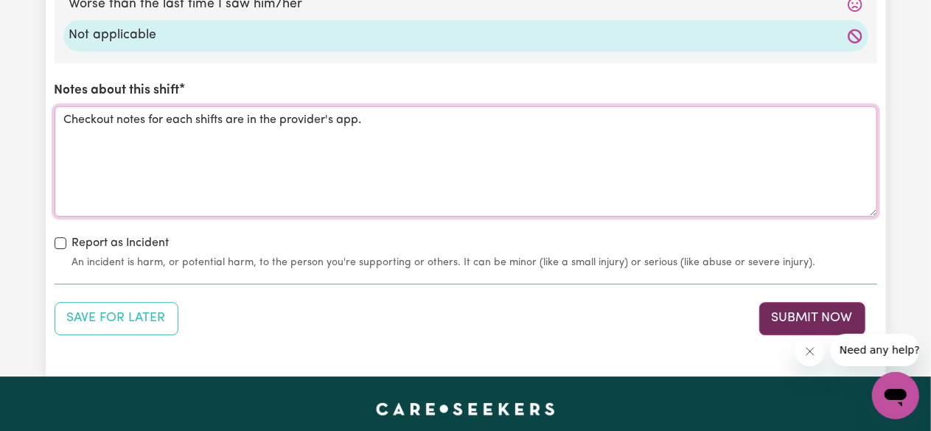
type textarea "Checkout notes for each shifts are in the provider's app."
click at [783, 309] on button "Submit Now" at bounding box center [812, 318] width 106 height 32
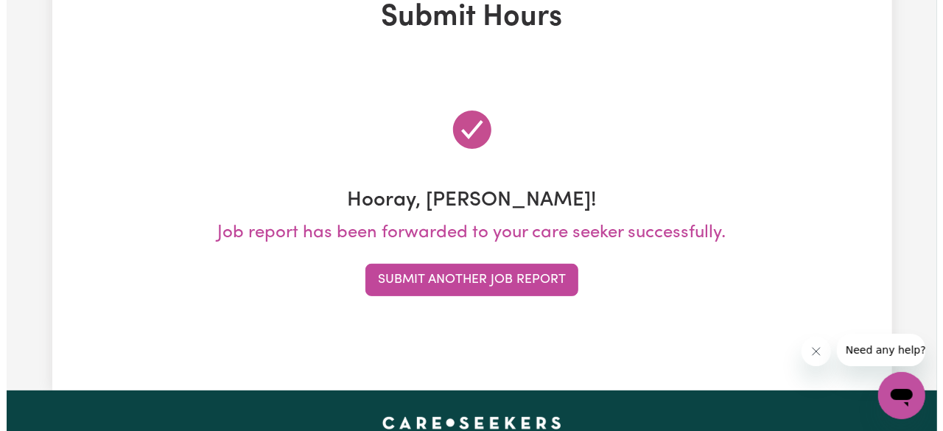
scroll to position [0, 0]
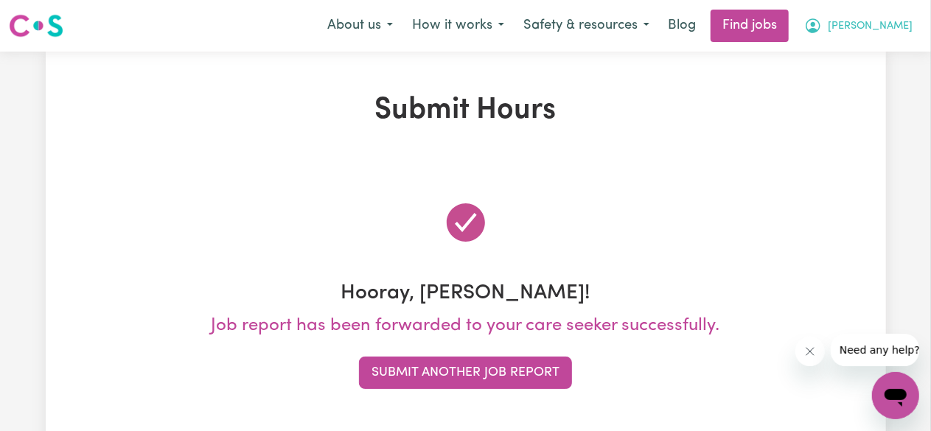
click at [891, 28] on button "[PERSON_NAME]" at bounding box center [859, 25] width 128 height 31
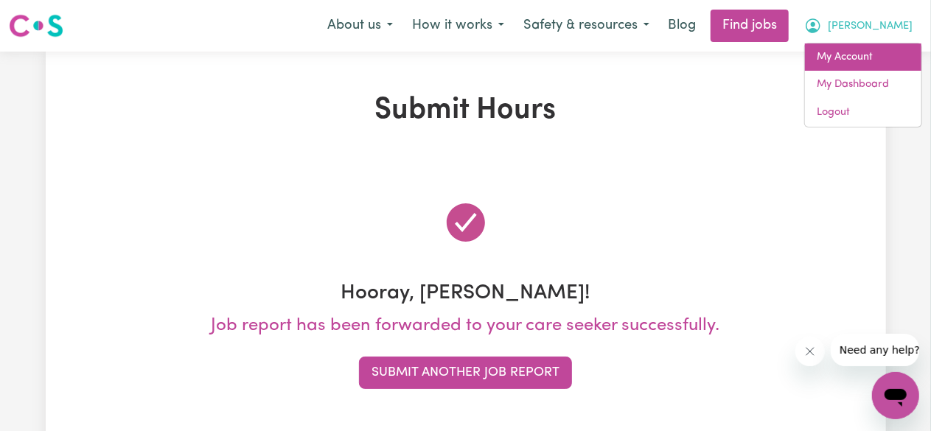
click at [869, 62] on link "My Account" at bounding box center [863, 57] width 116 height 28
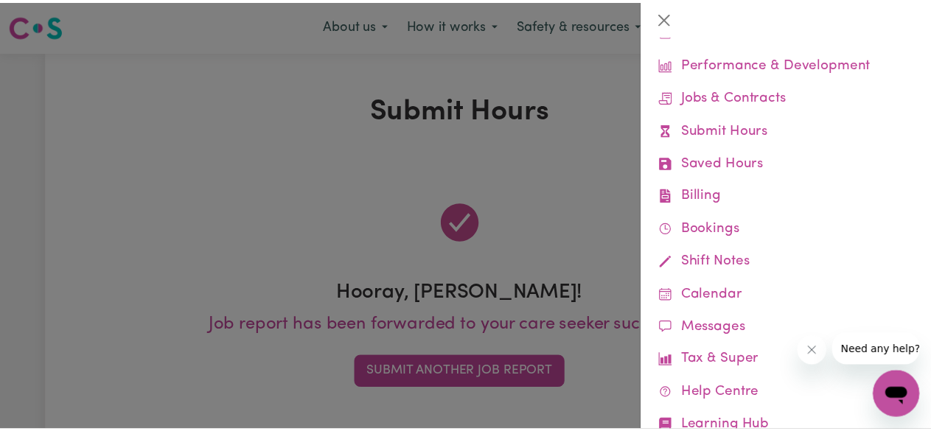
scroll to position [97, 0]
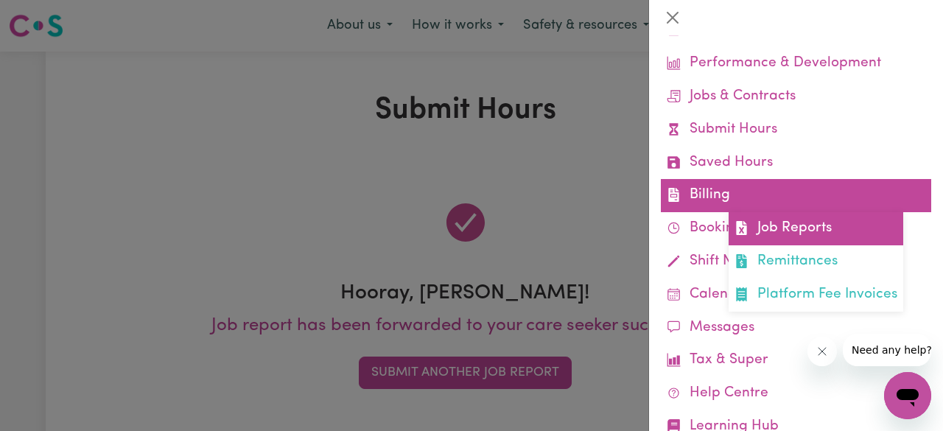
click at [800, 220] on link "Job Reports" at bounding box center [816, 228] width 175 height 33
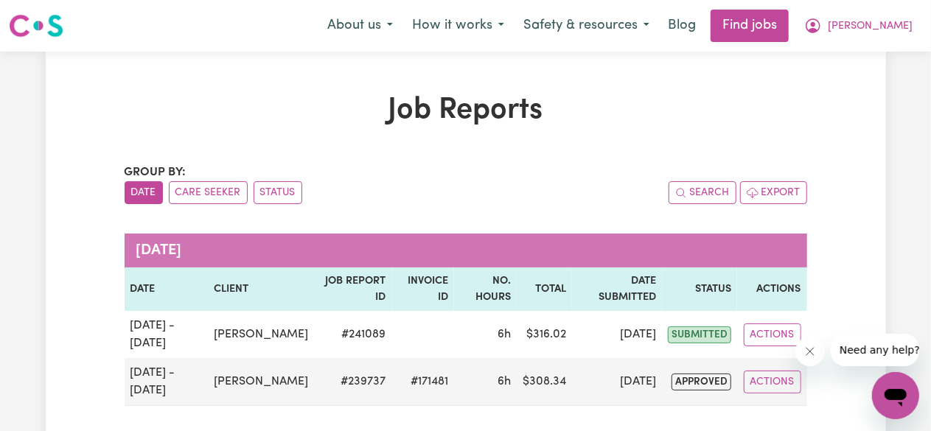
click at [809, 356] on icon "Close message from company" at bounding box center [809, 351] width 12 height 12
